Goal: Communication & Community: Answer question/provide support

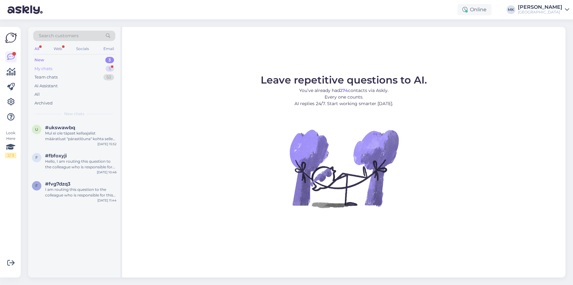
click at [82, 66] on div "My chats 5" at bounding box center [74, 69] width 82 height 9
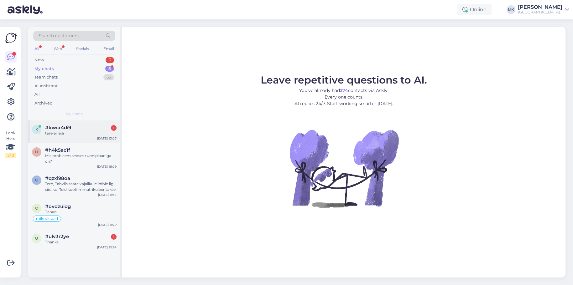
click at [87, 131] on div "tere ei leia" at bounding box center [80, 134] width 71 height 6
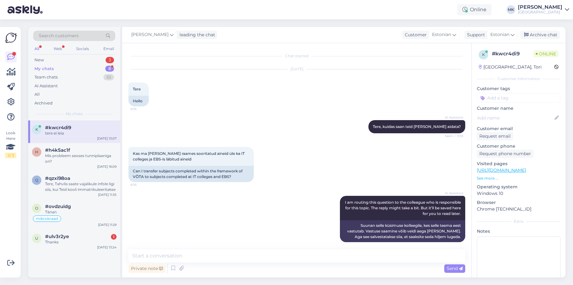
scroll to position [418, 0]
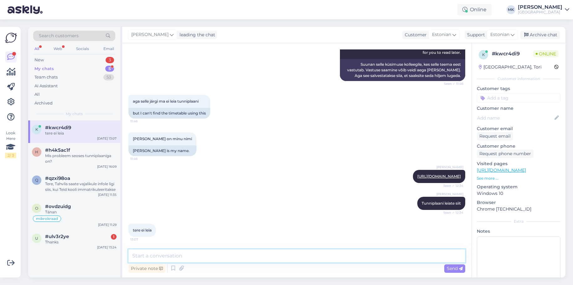
click at [228, 258] on textarea at bounding box center [296, 256] width 337 height 13
click at [413, 173] on div "Maris Kiel https://tahveltp.edu.ee/#/timetable/public?_menu Seen ✓ 12:34" at bounding box center [439, 176] width 52 height 13
click at [417, 175] on link "[URL][DOMAIN_NAME]" at bounding box center [439, 176] width 44 height 5
click at [208, 255] on textarea at bounding box center [296, 256] width 337 height 13
type textarea "valige palun õppeasutuseks [GEOGRAPHIC_DATA]"
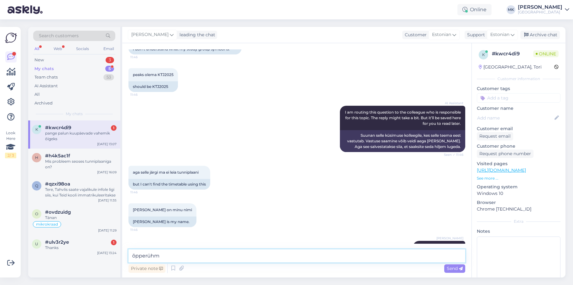
scroll to position [342, 0]
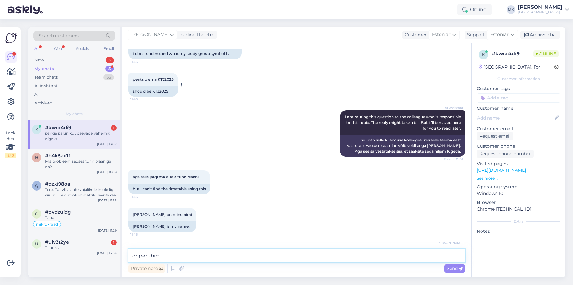
type textarea "õpperühm"
drag, startPoint x: 158, startPoint y: 80, endPoint x: 173, endPoint y: 79, distance: 14.5
type textarea "KTJ2025"
click at [173, 79] on span "peaks olema KTJ2025" at bounding box center [153, 79] width 41 height 5
copy span "KTJ2025"
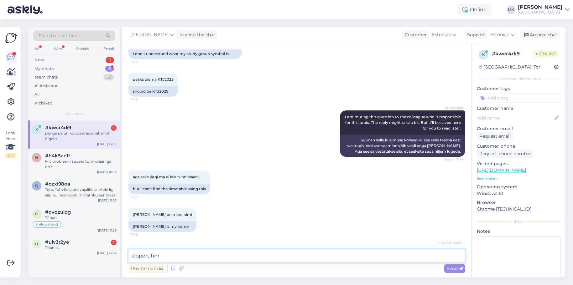
click at [180, 257] on textarea "õpperühm" at bounding box center [296, 256] width 337 height 13
paste textarea "KTJ2025"
type textarea "õpperühm KTJ2025"
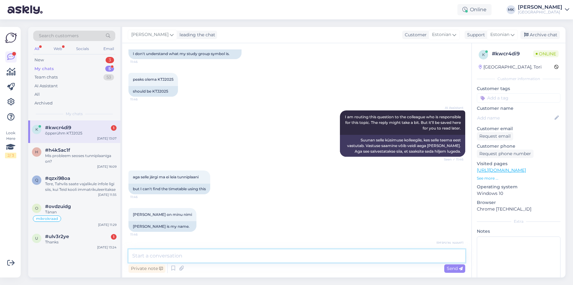
scroll to position [526, 0]
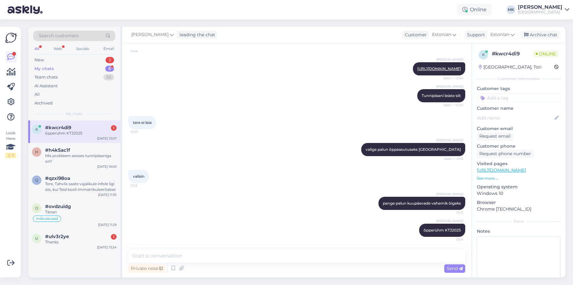
click at [86, 130] on div "#kwcr4di9 1" at bounding box center [80, 128] width 71 height 6
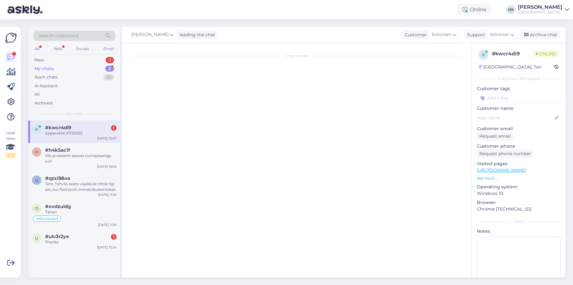
scroll to position [0, 0]
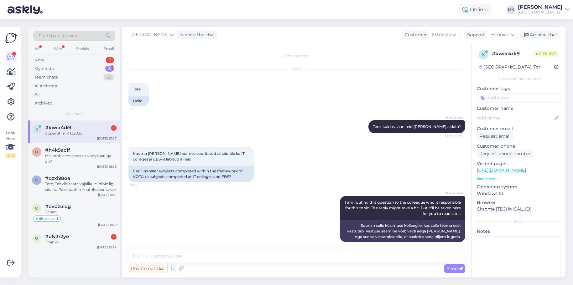
click at [86, 130] on div "#kwcr4di9 1" at bounding box center [80, 128] width 71 height 6
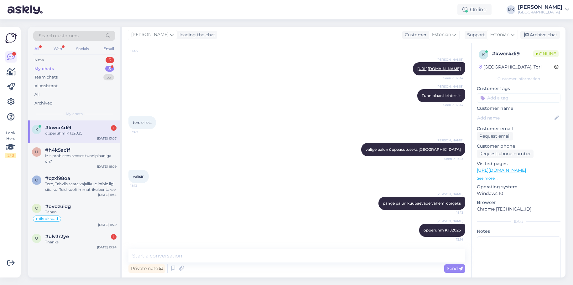
scroll to position [526, 0]
click at [79, 239] on div "#ulv3r2ye 1" at bounding box center [80, 237] width 71 height 6
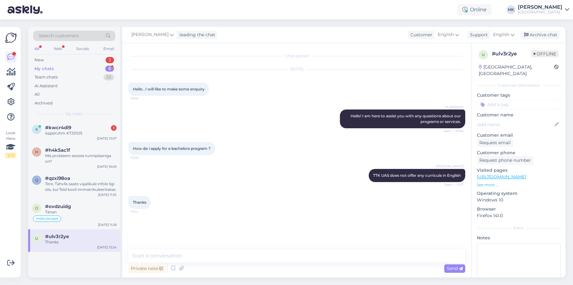
scroll to position [0, 0]
click at [539, 37] on div "Archive chat" at bounding box center [539, 35] width 39 height 8
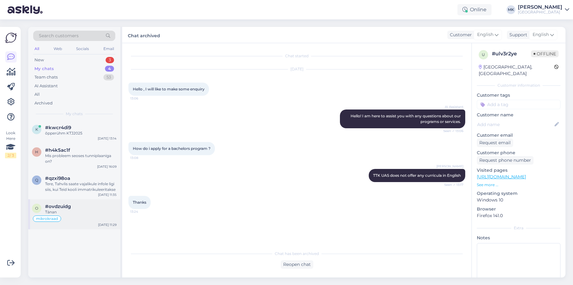
click at [82, 208] on div "#ovdzuidg" at bounding box center [80, 207] width 71 height 6
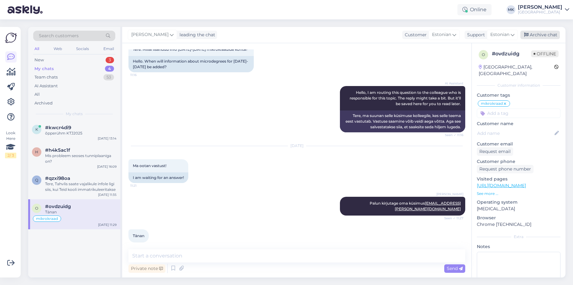
click at [547, 34] on div "Archive chat" at bounding box center [539, 35] width 39 height 8
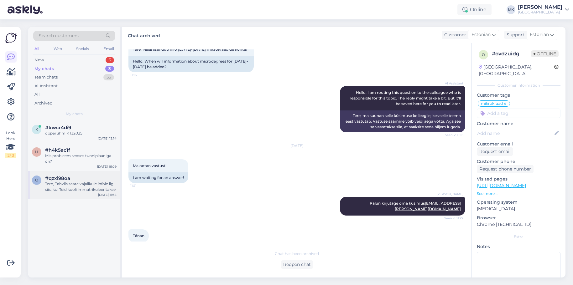
click at [80, 189] on div "Tere, Tahvlis saate vajalikule infole ligi siis, kui Teid kooli immatrikuleerit…" at bounding box center [80, 186] width 71 height 11
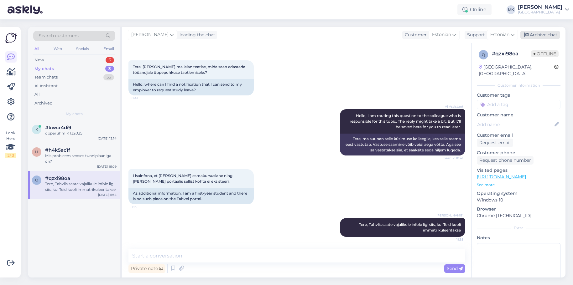
click at [547, 36] on div "Archive chat" at bounding box center [539, 35] width 39 height 8
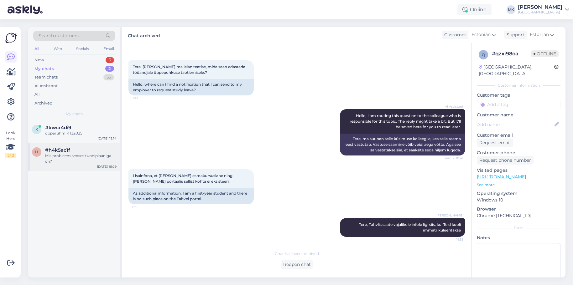
click at [78, 165] on div "h #h4k5ac1f Mis probleem seoses tunniplaaniga on? Aug 8 16:09" at bounding box center [74, 157] width 92 height 28
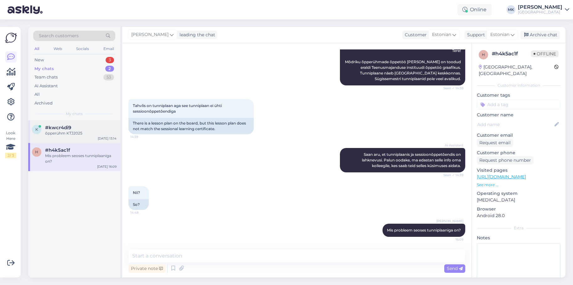
click at [76, 131] on div "õpperühm KTJ2025" at bounding box center [80, 134] width 71 height 6
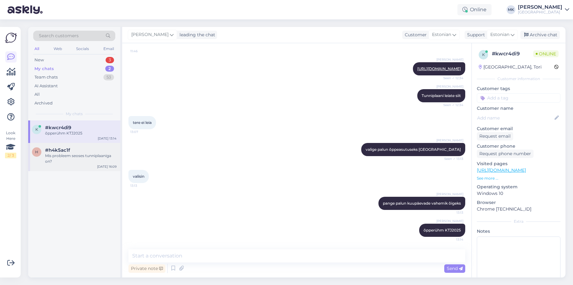
click at [84, 161] on div "Mis probleem seoses tunniplaaniga on?" at bounding box center [80, 158] width 71 height 11
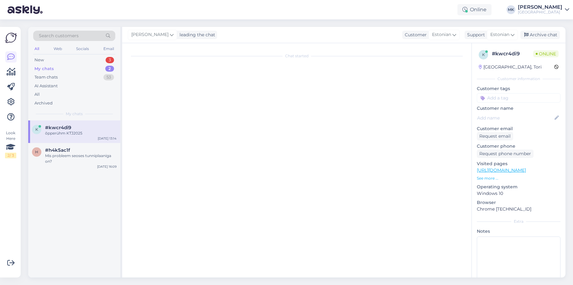
scroll to position [87, 0]
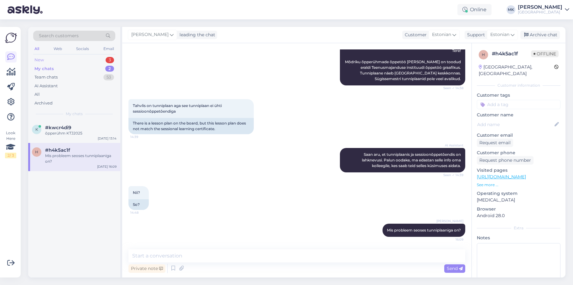
click at [85, 63] on div "New 3" at bounding box center [74, 60] width 82 height 9
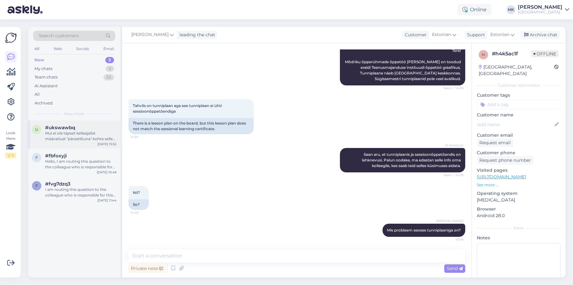
click at [87, 139] on div "Mul ei ole täpset kellaajalist määratlust "pärastlõuna" kohta selles kontekstis…" at bounding box center [80, 136] width 71 height 11
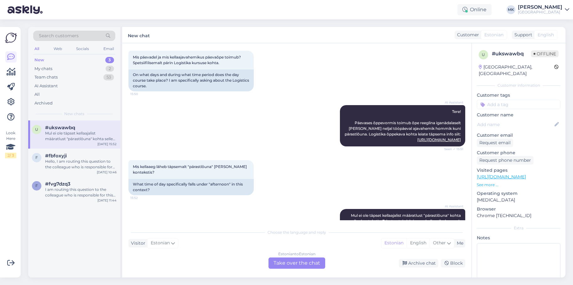
scroll to position [63, 0]
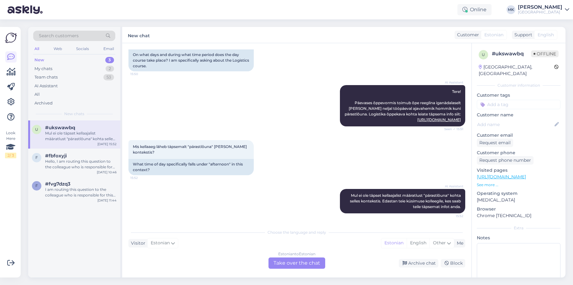
click at [315, 262] on div "Estonian to Estonian Take over the chat" at bounding box center [296, 263] width 57 height 11
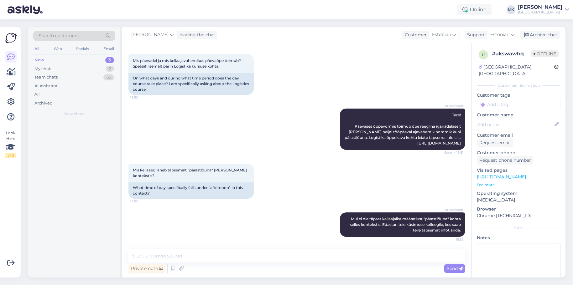
scroll to position [40, 0]
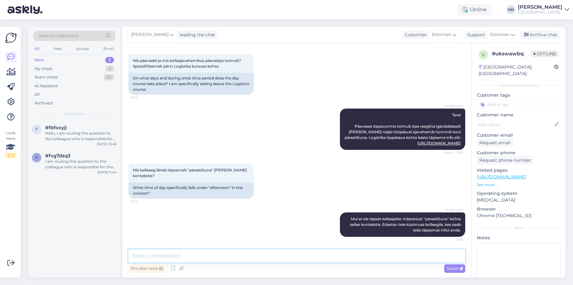
click at [290, 259] on textarea at bounding box center [296, 256] width 337 height 13
paste textarea "KTJ2025"
paste textarea "[URL][DOMAIN_NAME]"
type textarea "saate täpset tunniplaani vaadata: [URL][DOMAIN_NAME]"
click at [447, 267] on span "Send" at bounding box center [455, 269] width 16 height 6
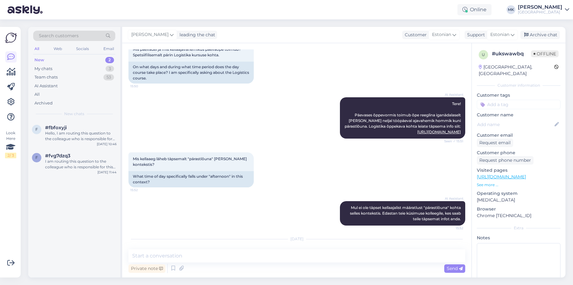
scroll to position [85, 0]
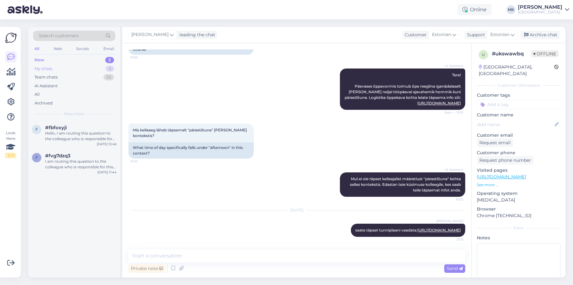
click at [66, 70] on div "My chats 3" at bounding box center [74, 69] width 82 height 9
click at [80, 164] on div "õpperühm KTJ2025" at bounding box center [80, 162] width 71 height 6
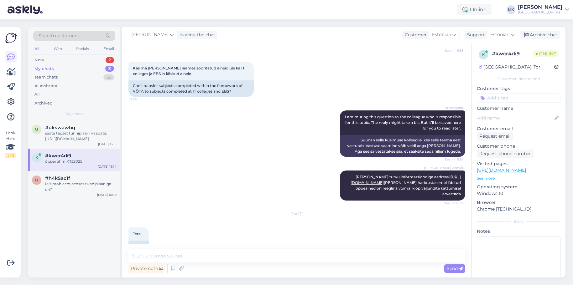
scroll to position [526, 0]
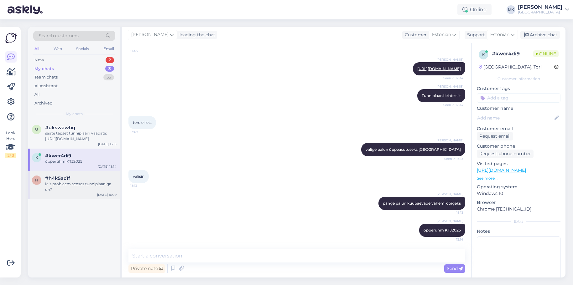
click at [75, 183] on div "Mis probleem seoses tunniplaaniga on?" at bounding box center [80, 186] width 71 height 11
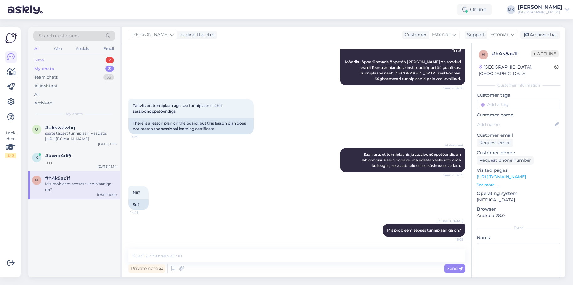
click at [73, 58] on div "New 2" at bounding box center [74, 60] width 82 height 9
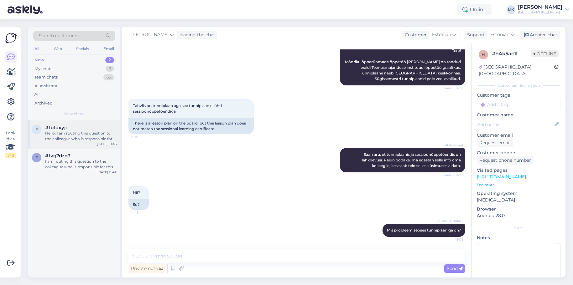
click at [76, 140] on div "Hello, I am routing this question to the colleague who is responsible for this …" at bounding box center [80, 136] width 71 height 11
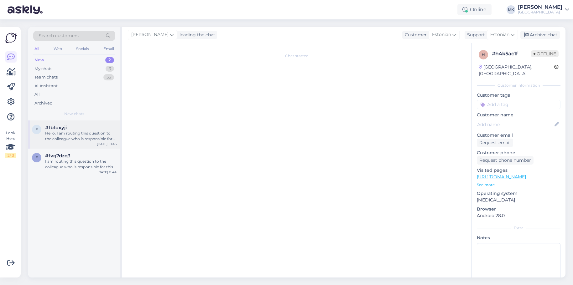
scroll to position [211, 0]
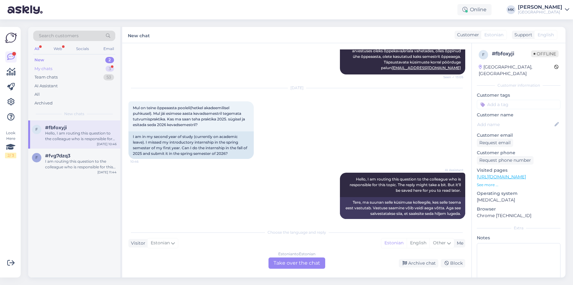
click at [75, 66] on div "My chats 3" at bounding box center [74, 69] width 82 height 9
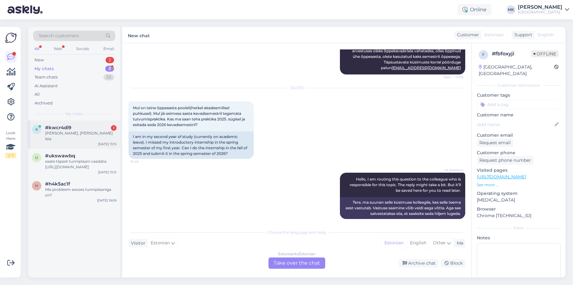
click at [72, 124] on div "k #kwcr4di9 1 panin rühma, seda ei leia Aug 11 13:15" at bounding box center [74, 135] width 92 height 28
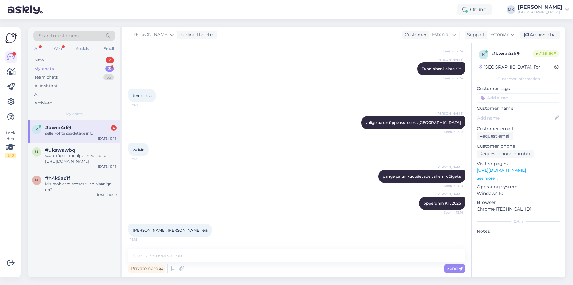
scroll to position [765, 0]
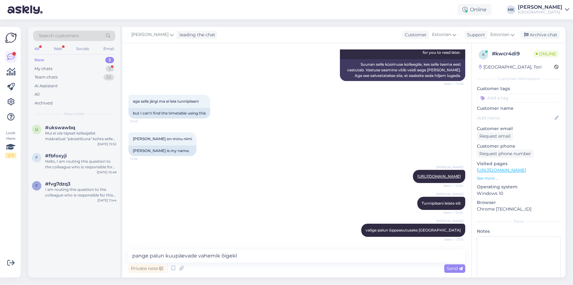
scroll to position [445, 0]
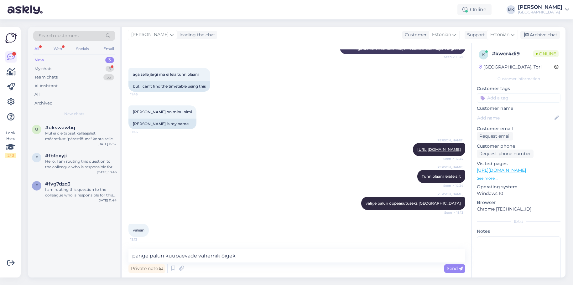
type textarea "pange palun kuupäevade vahemik õigeks"
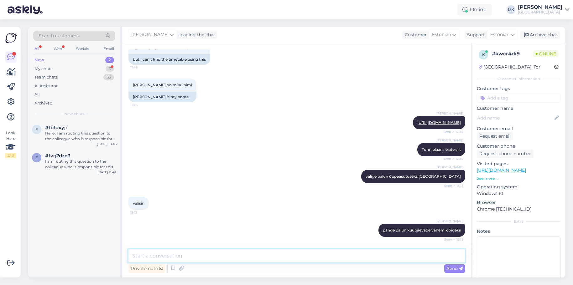
scroll to position [553, 0]
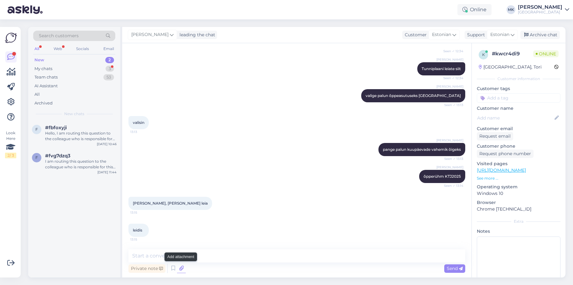
click at [185, 265] on icon at bounding box center [181, 268] width 9 height 9
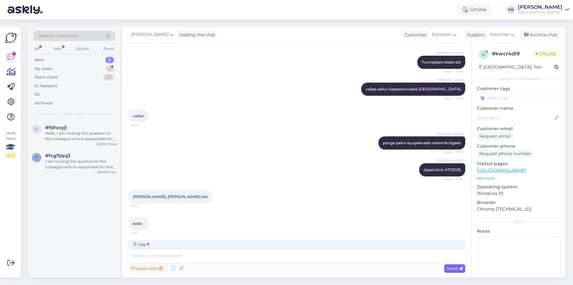
click at [451, 266] on span "Send" at bounding box center [455, 269] width 16 height 6
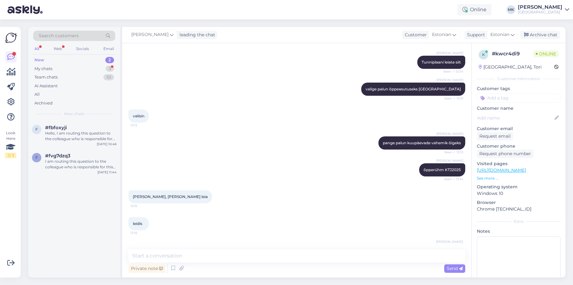
scroll to position [592, 0]
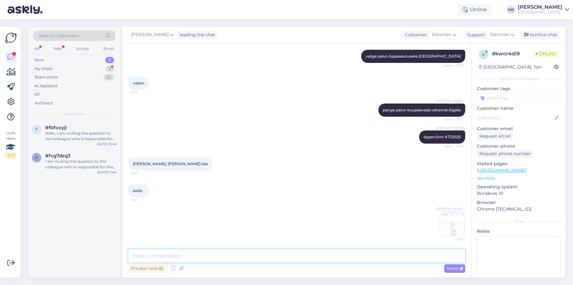
click at [352, 258] on textarea at bounding box center [296, 256] width 337 height 13
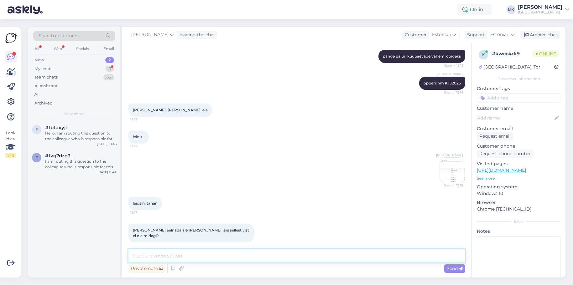
scroll to position [679, 0]
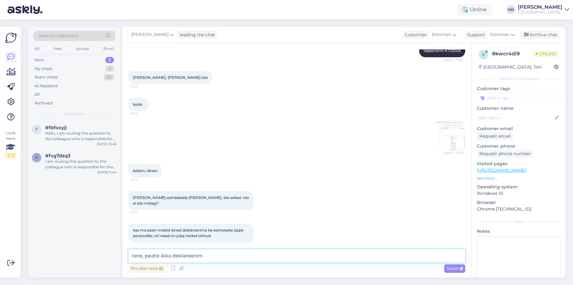
type textarea "tere, peate ikka deklareerima"
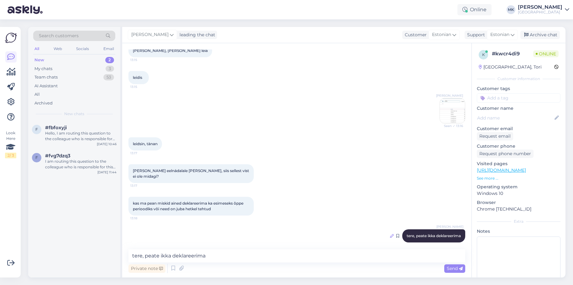
click at [390, 234] on icon at bounding box center [392, 236] width 4 height 4
type textarea "e,"
drag, startPoint x: 147, startPoint y: 228, endPoint x: 83, endPoint y: 223, distance: 64.1
click at [84, 223] on div "Search customers All Web Socials Email New 2 My chats 3 Team chats 53 AI Assist…" at bounding box center [296, 152] width 537 height 251
type textarea "peate ikka deklareerima"
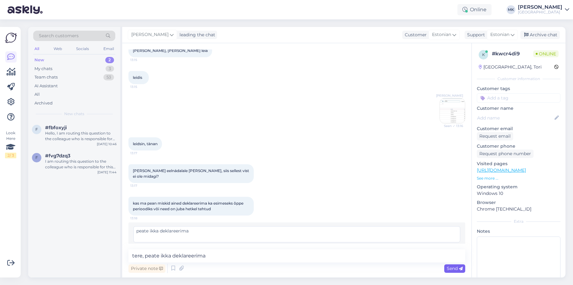
click at [456, 272] on div "Send" at bounding box center [454, 269] width 21 height 8
click at [448, 246] on span "Edit" at bounding box center [450, 249] width 16 height 6
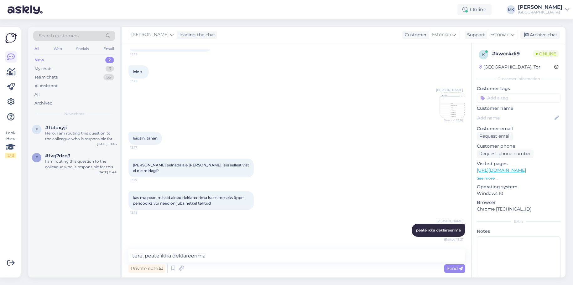
click at [303, 267] on div "Private note Send" at bounding box center [296, 269] width 337 height 12
click at [307, 259] on textarea "tere, peate ikka deklareerima" at bounding box center [296, 256] width 337 height 13
type textarea "selle kohta saadetake info"
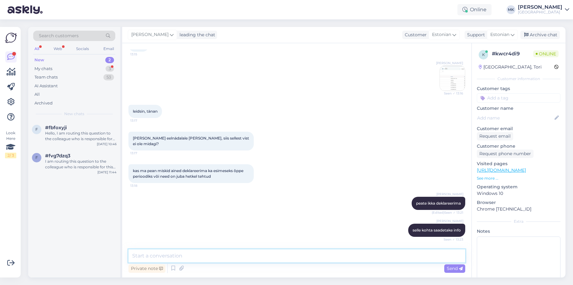
scroll to position [765, 0]
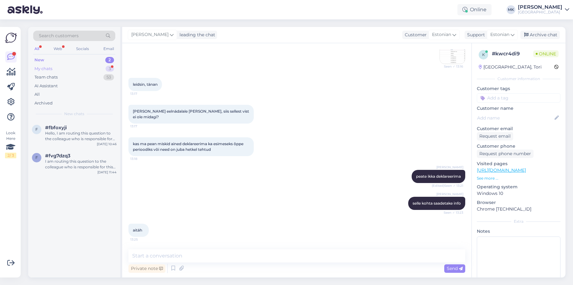
click at [92, 70] on div "My chats 3" at bounding box center [74, 69] width 82 height 9
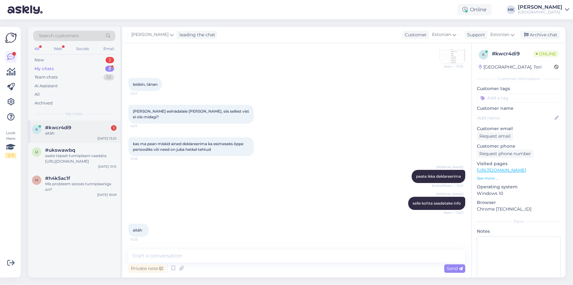
click at [88, 140] on div "k #kwcr4di9 1 aitäh [DATE] 13:25" at bounding box center [74, 132] width 92 height 23
